Goal: Navigation & Orientation: Find specific page/section

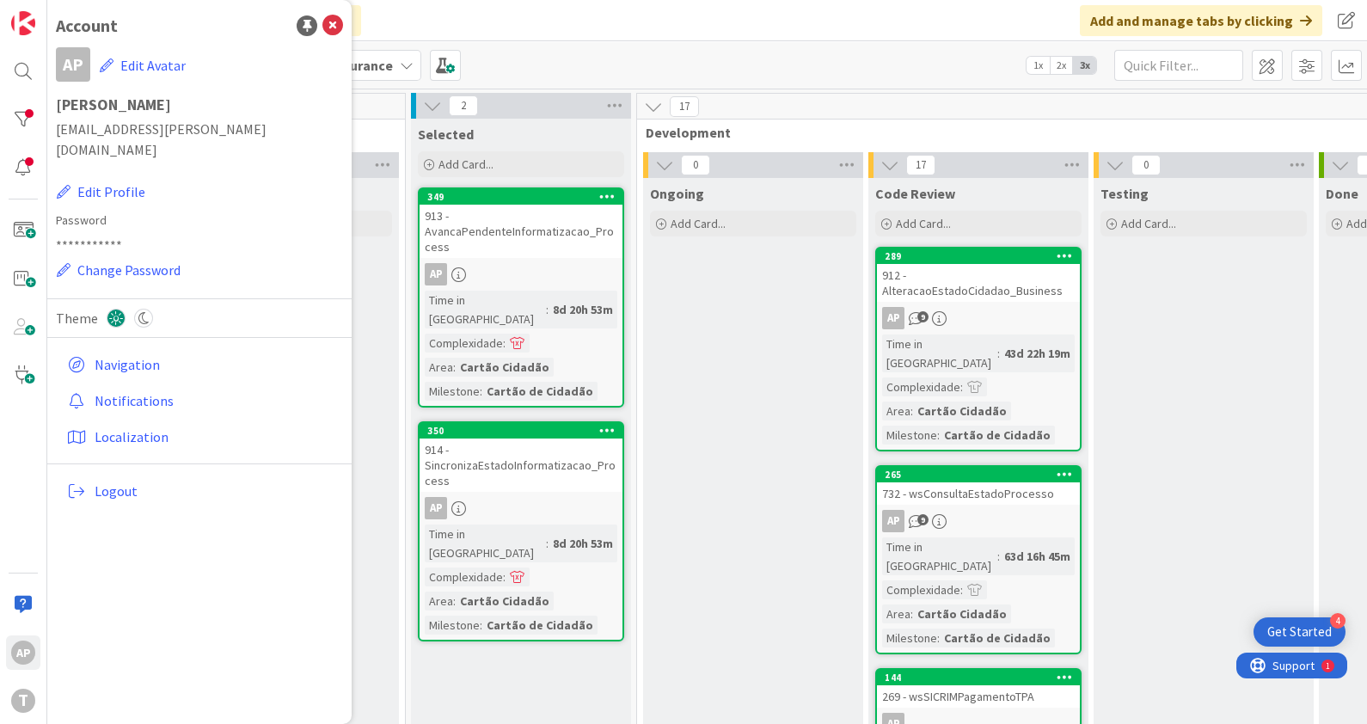
scroll to position [0, 623]
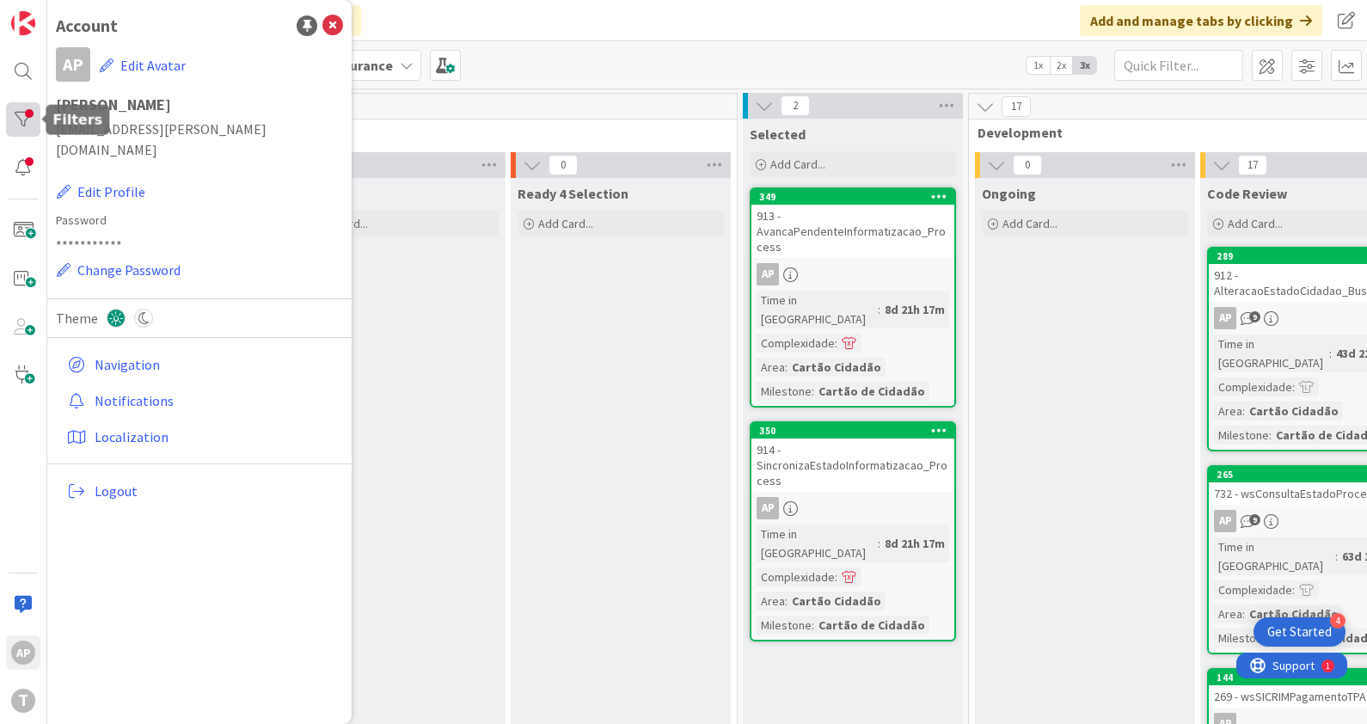
click at [34, 112] on div at bounding box center [23, 119] width 34 height 34
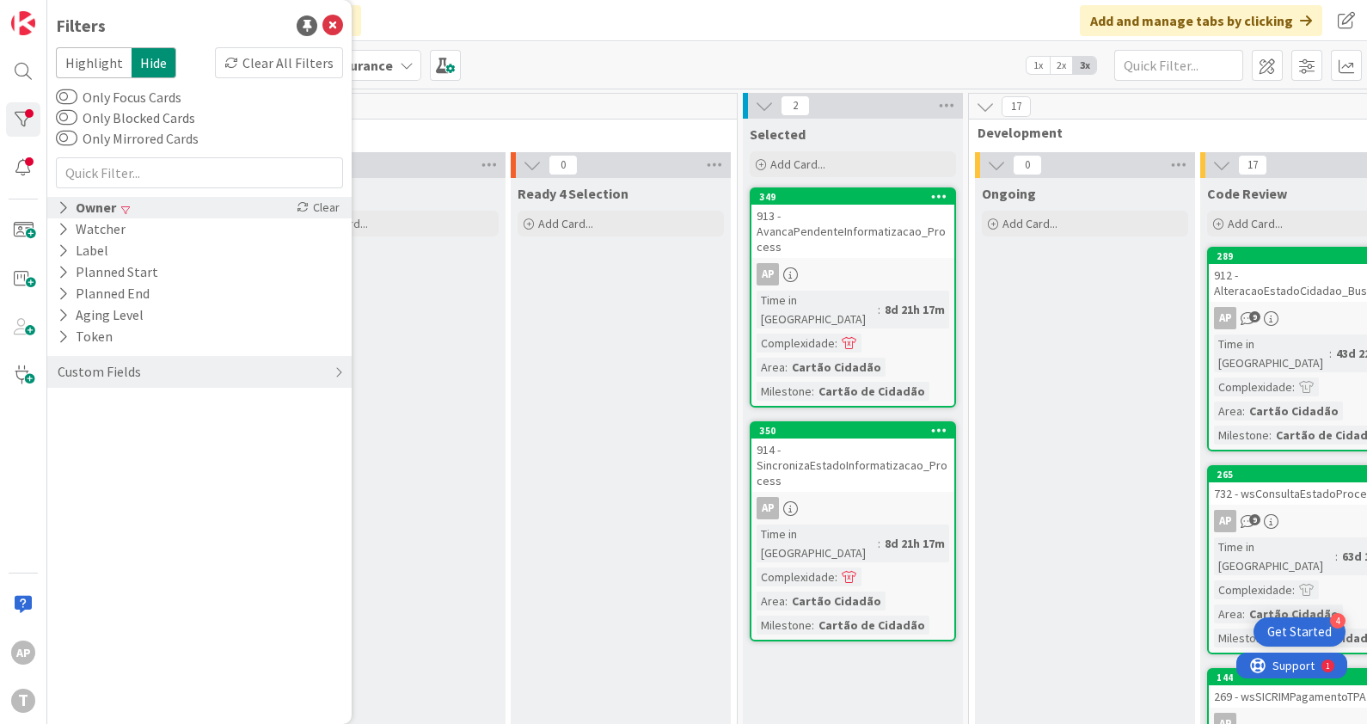
click at [63, 211] on icon at bounding box center [63, 207] width 11 height 15
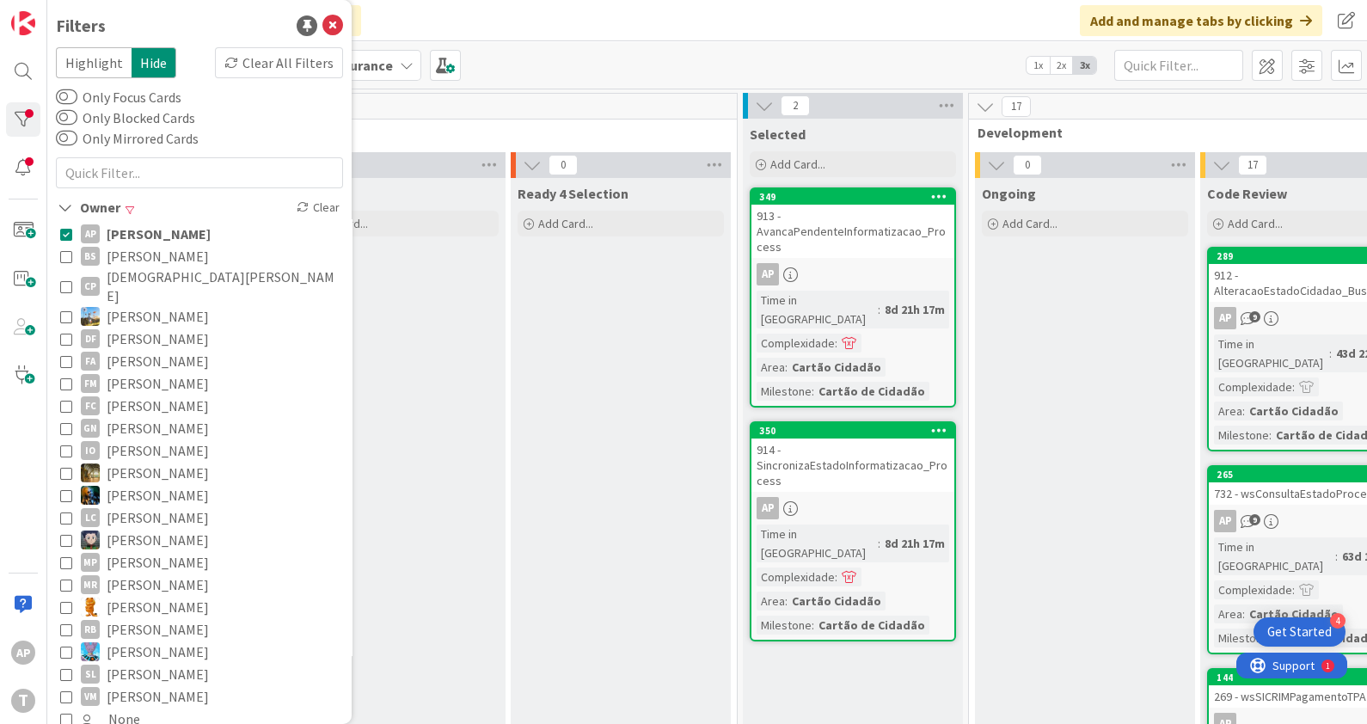
click at [65, 232] on icon at bounding box center [66, 234] width 12 height 12
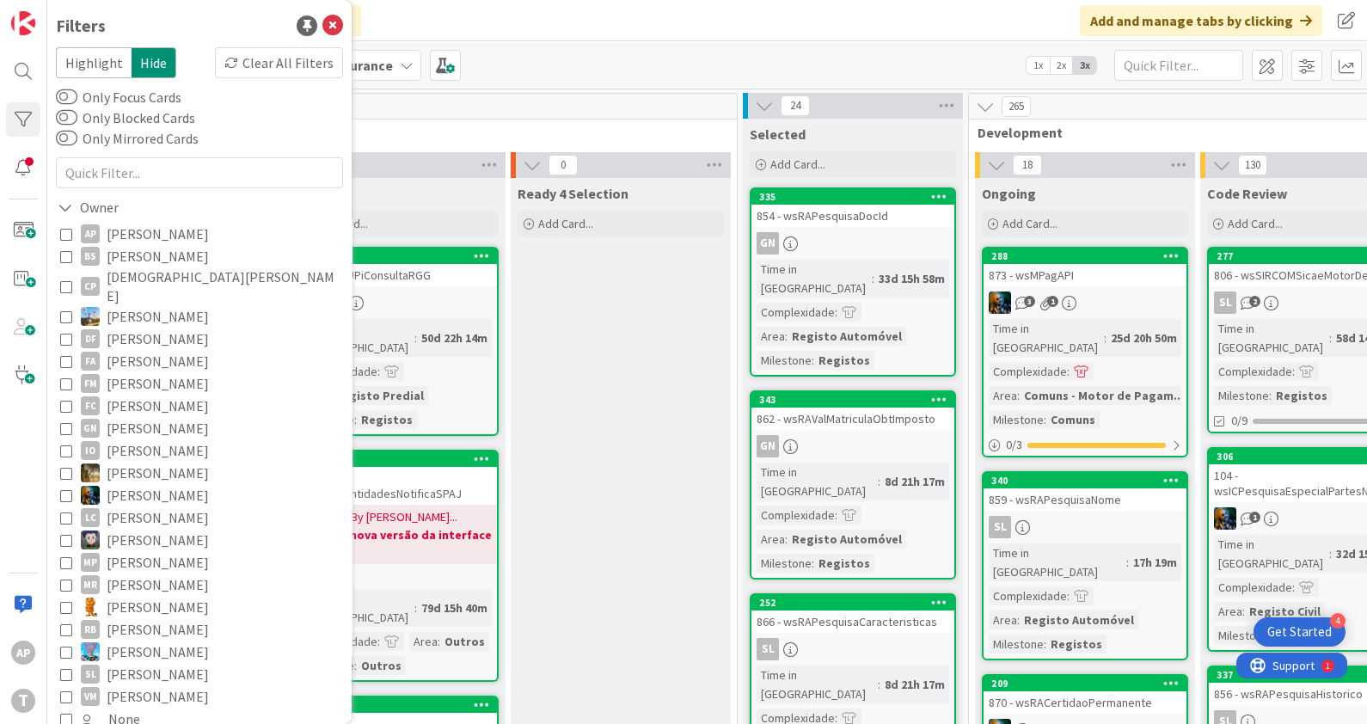
click at [564, 56] on div "Kanban Development & Quality Assurance 1x 2x 3x" at bounding box center [707, 64] width 1320 height 47
